Goal: Navigation & Orientation: Go to known website

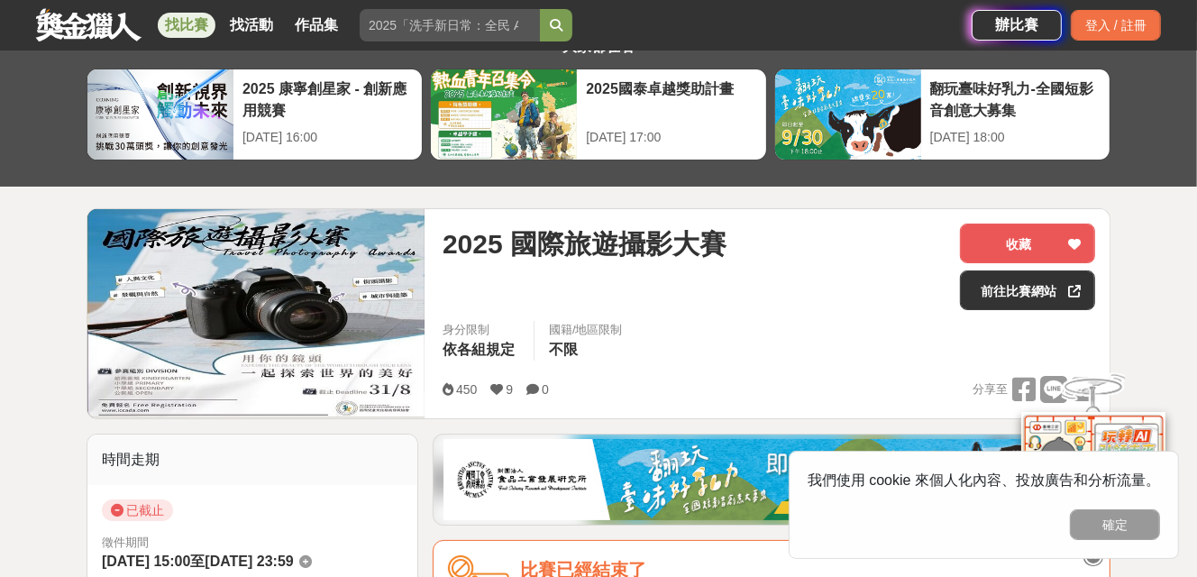
scroll to position [90, 0]
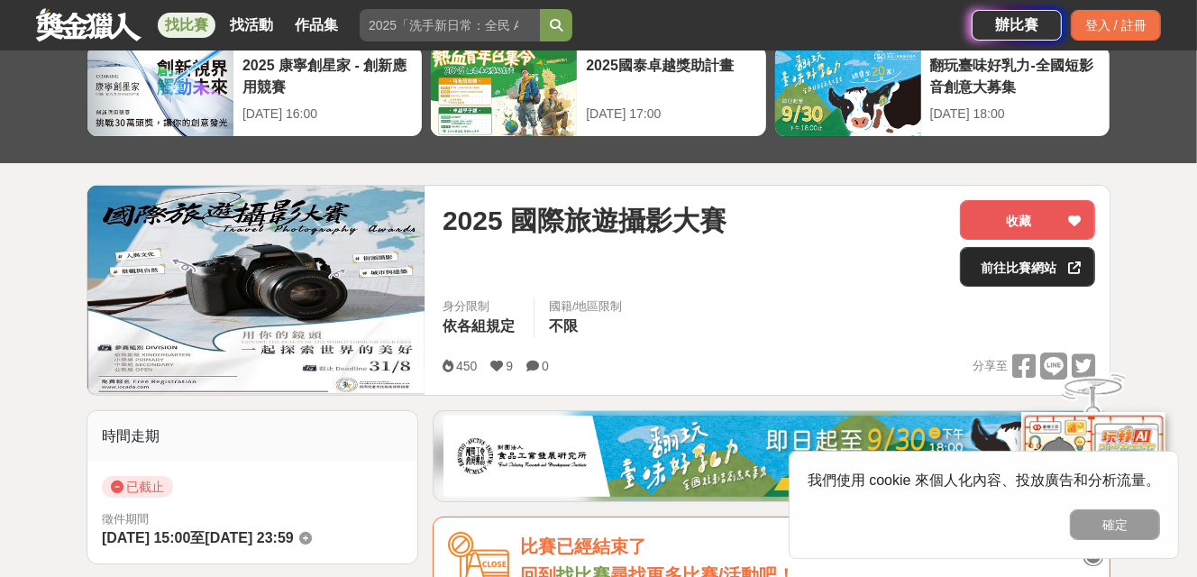
click at [1027, 270] on link "前往比賽網站" at bounding box center [1027, 267] width 135 height 40
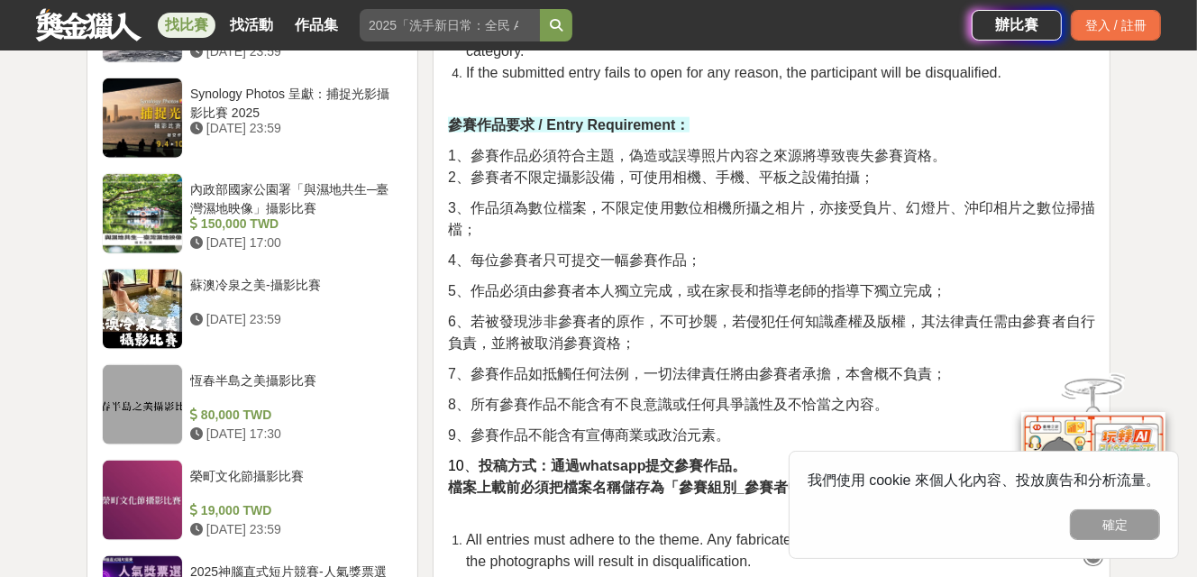
scroll to position [1893, 0]
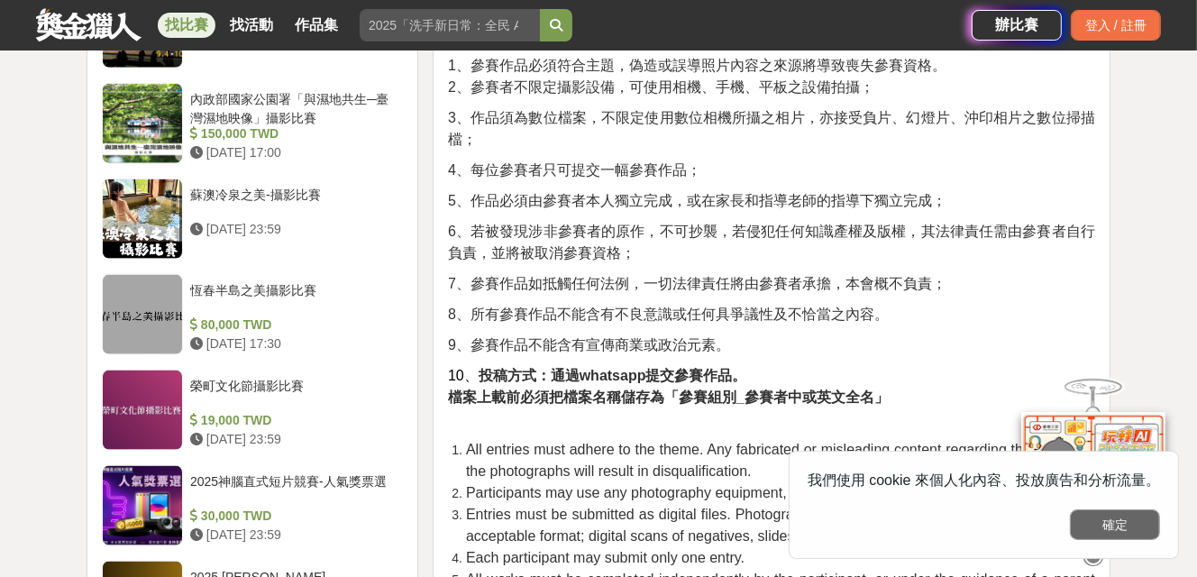
click at [1115, 529] on button "確定" at bounding box center [1115, 524] width 90 height 31
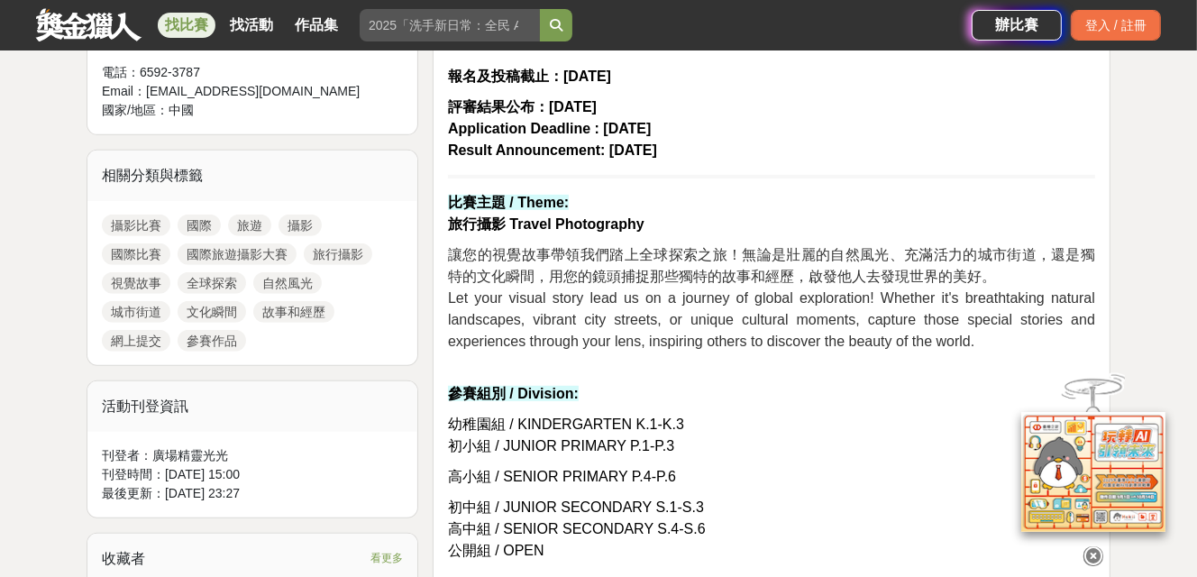
scroll to position [451, 0]
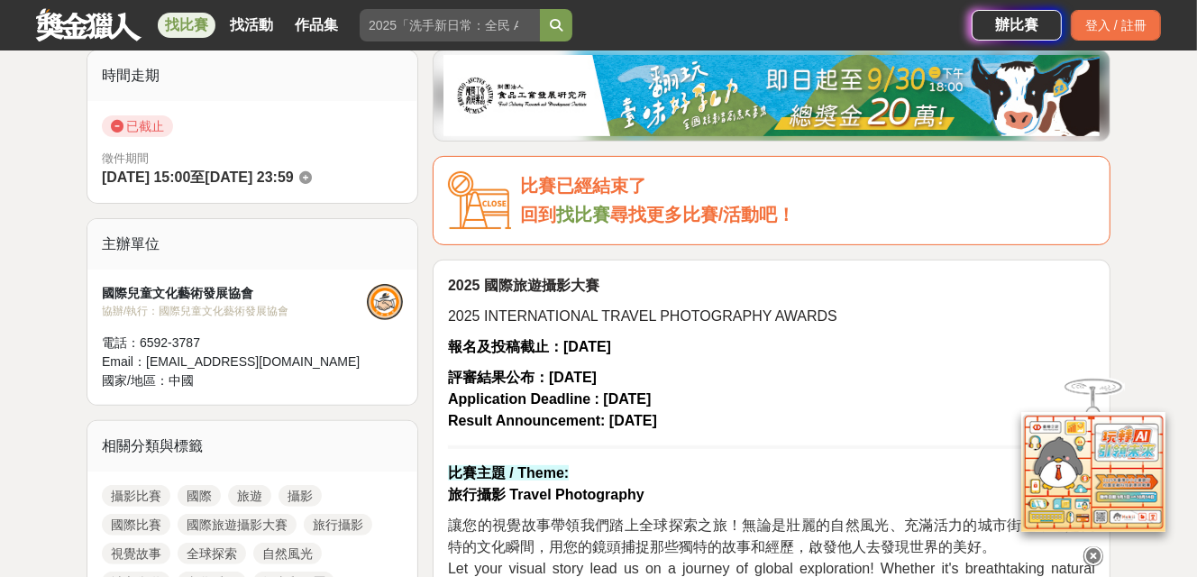
click at [573, 218] on link "找比賽" at bounding box center [583, 215] width 54 height 20
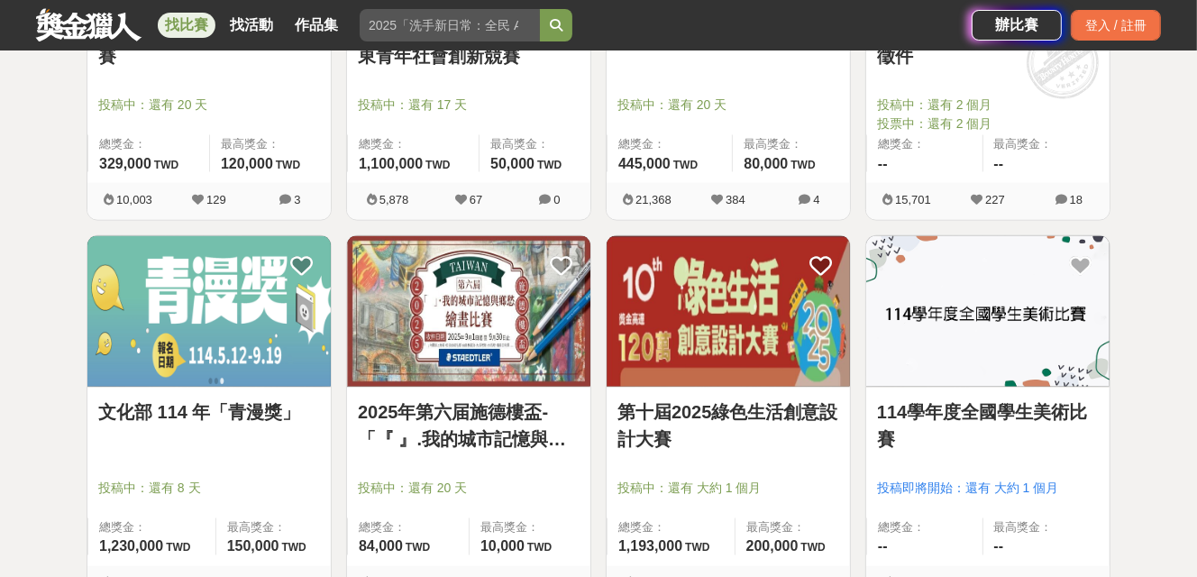
scroll to position [2214, 0]
